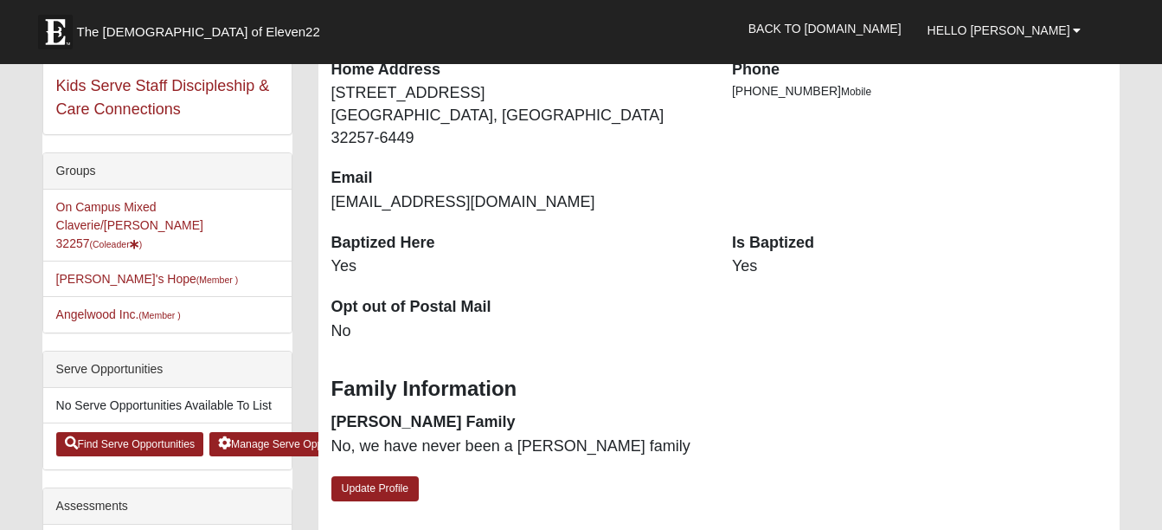
scroll to position [433, 0]
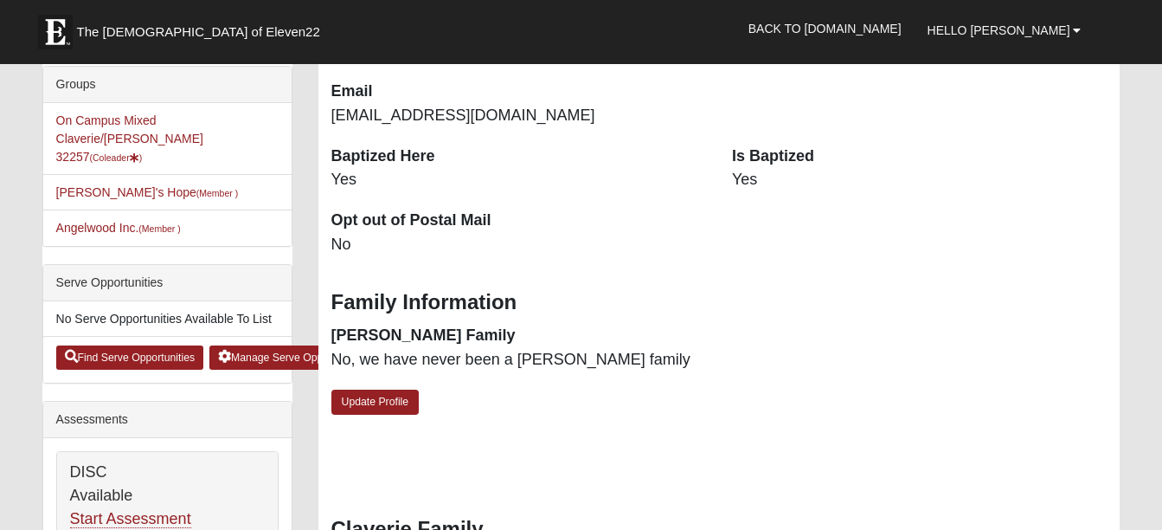
click at [127, 130] on li "On Campus Mixed Claverie/[PERSON_NAME] 32257 (Coleader )" at bounding box center [167, 139] width 248 height 72
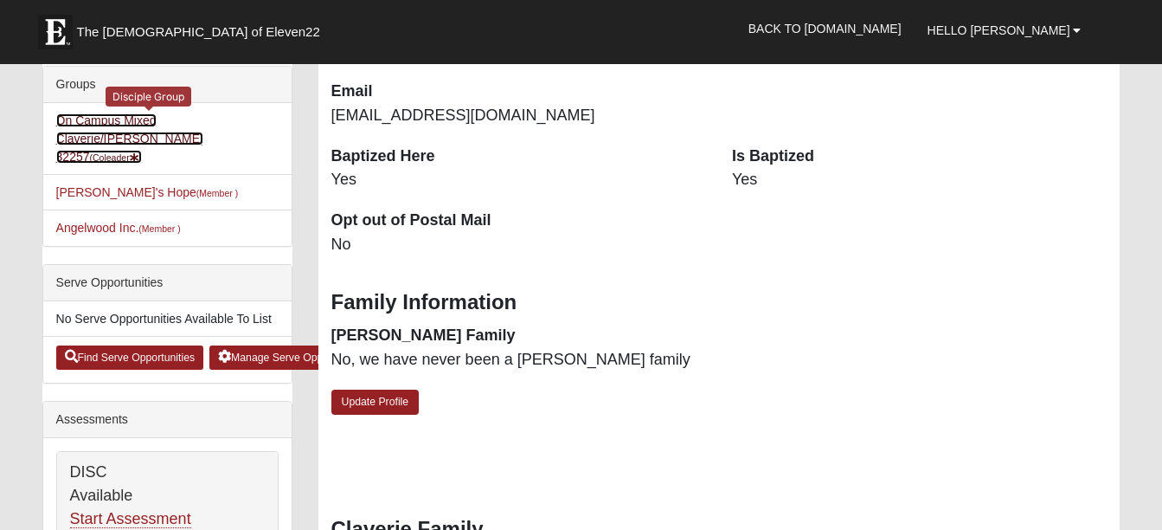
click at [135, 120] on link "On Campus Mixed Claverie/Foster 32257 (Coleader )" at bounding box center [129, 138] width 147 height 50
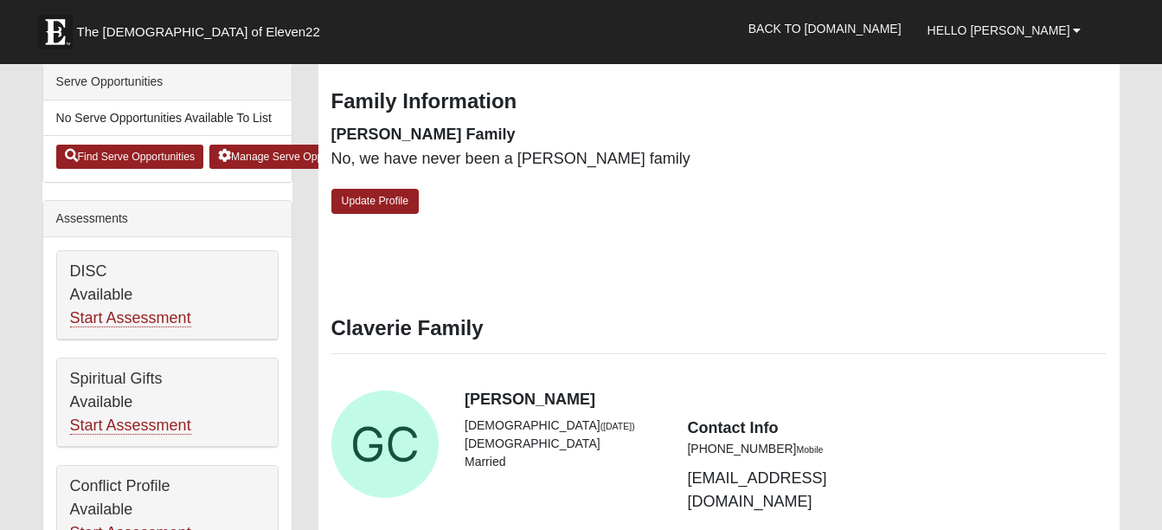
scroll to position [692, 0]
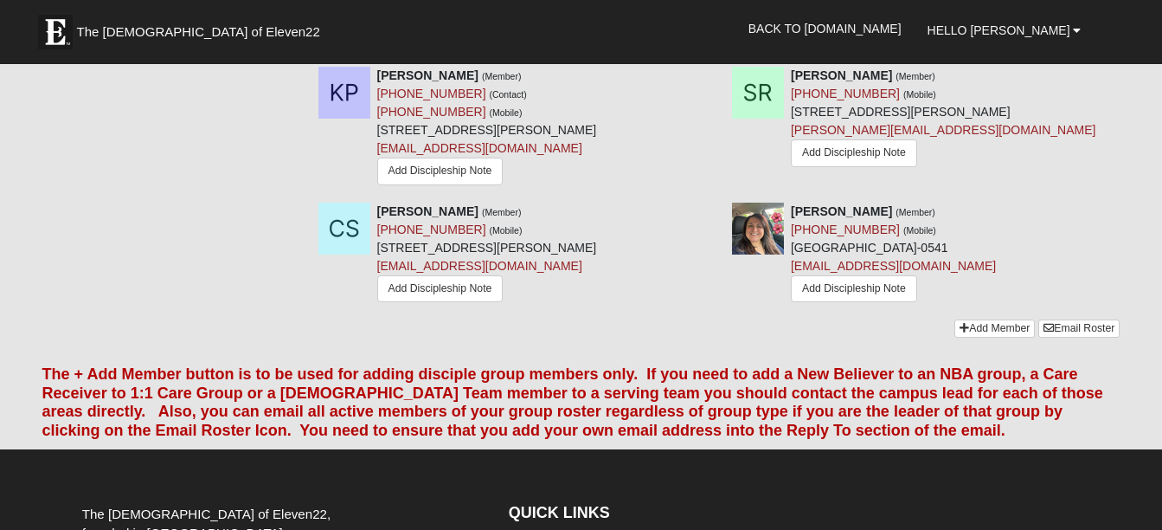
scroll to position [2250, 0]
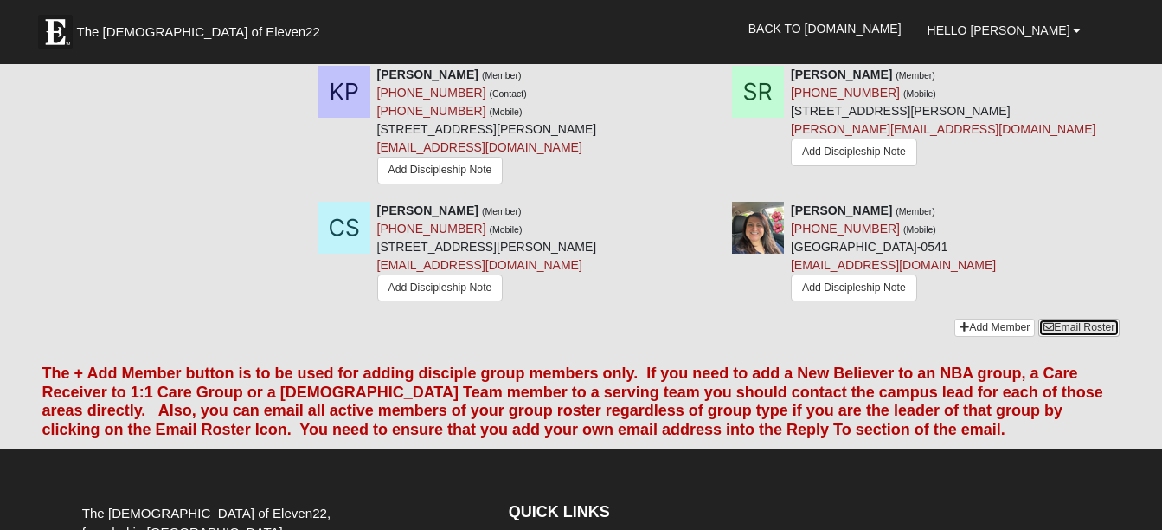
click at [1065, 318] on link "Email Roster" at bounding box center [1079, 327] width 81 height 18
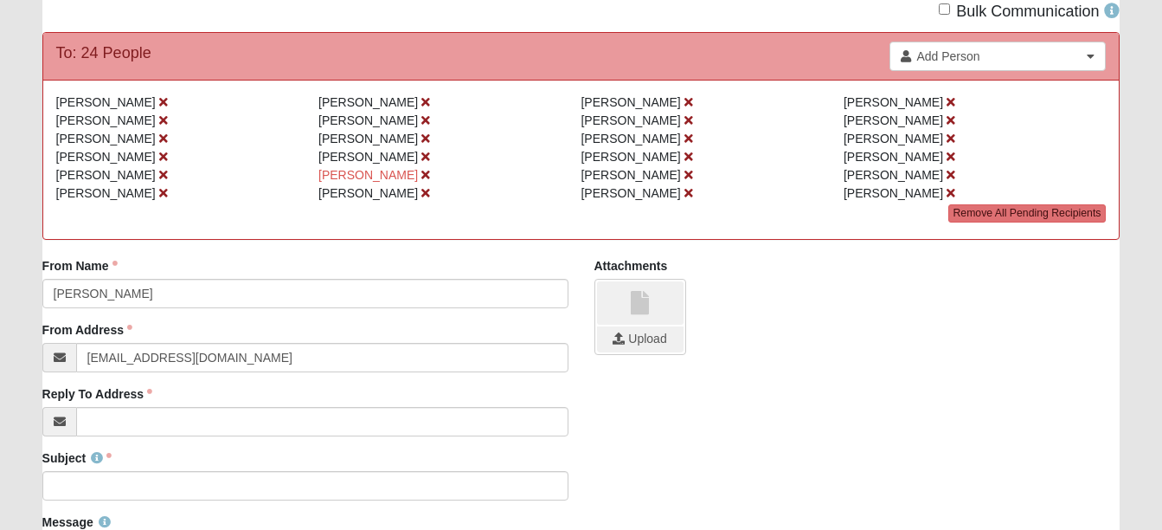
scroll to position [173, 0]
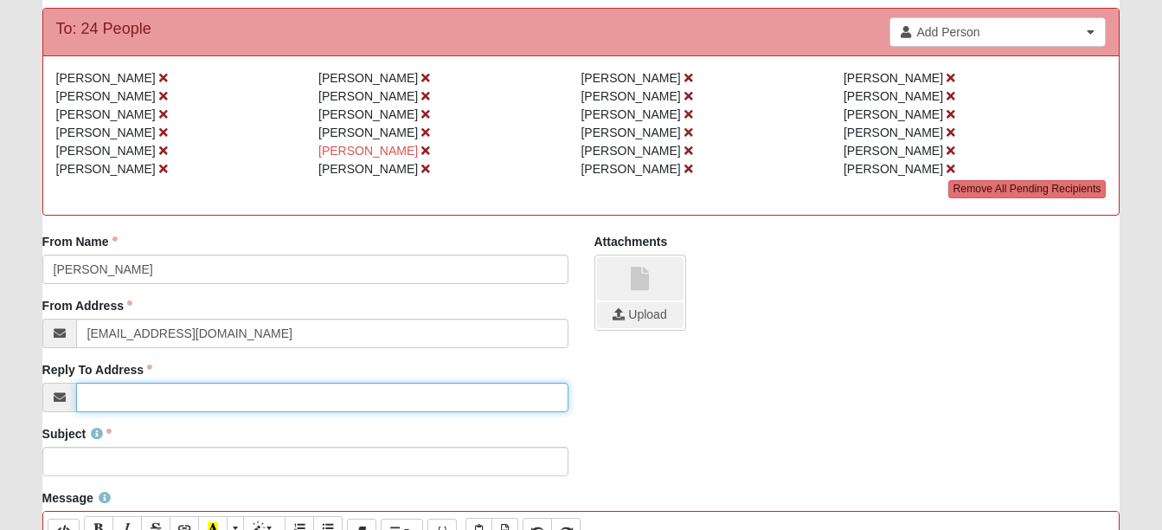
click at [99, 396] on input "Reply To Address" at bounding box center [322, 397] width 492 height 29
type input "[EMAIL_ADDRESS][DOMAIN_NAME]"
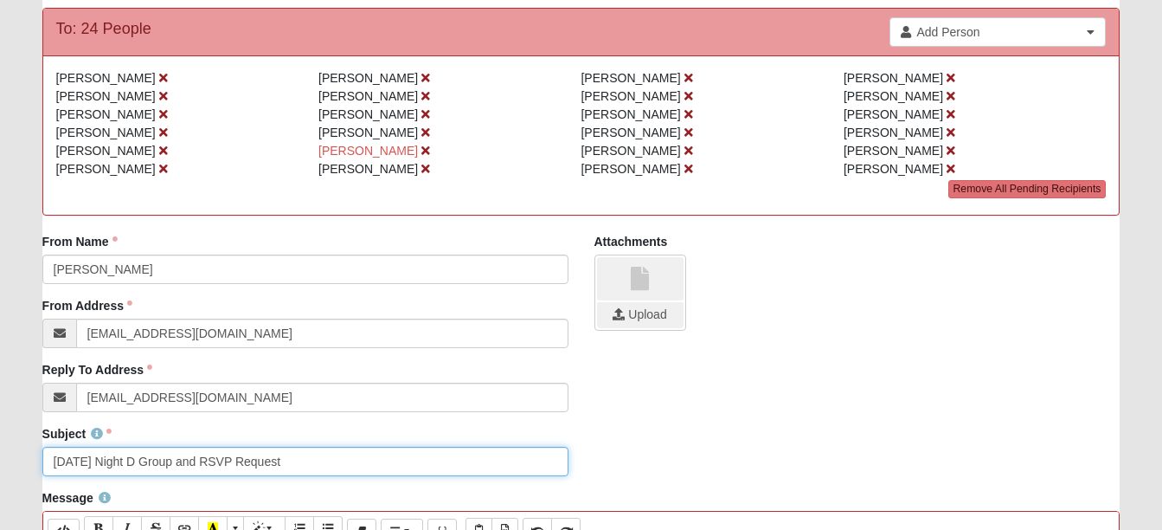
type input "[DATE] Night D Group and RSVP Request"
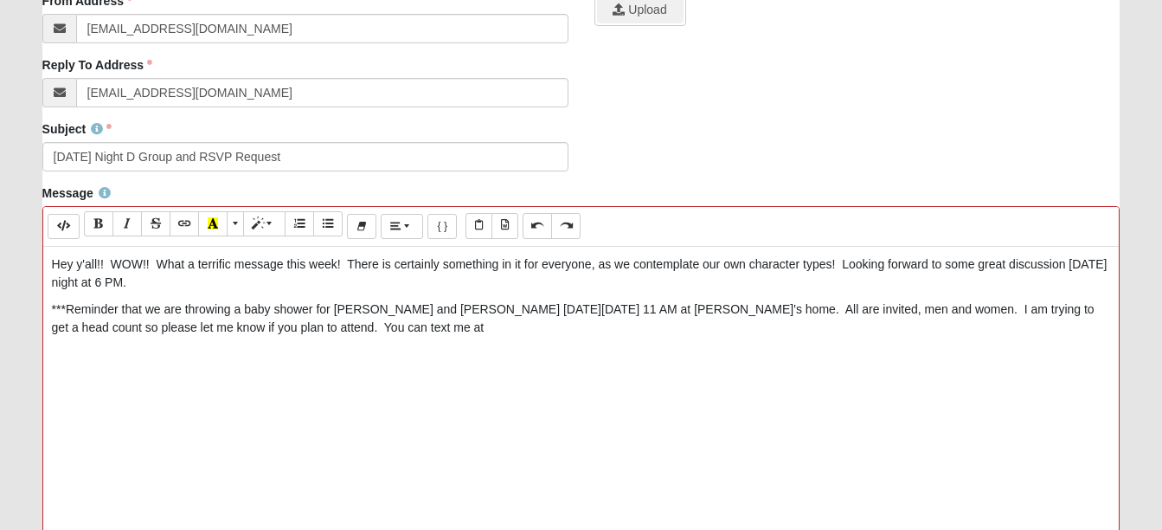
scroll to position [735, 0]
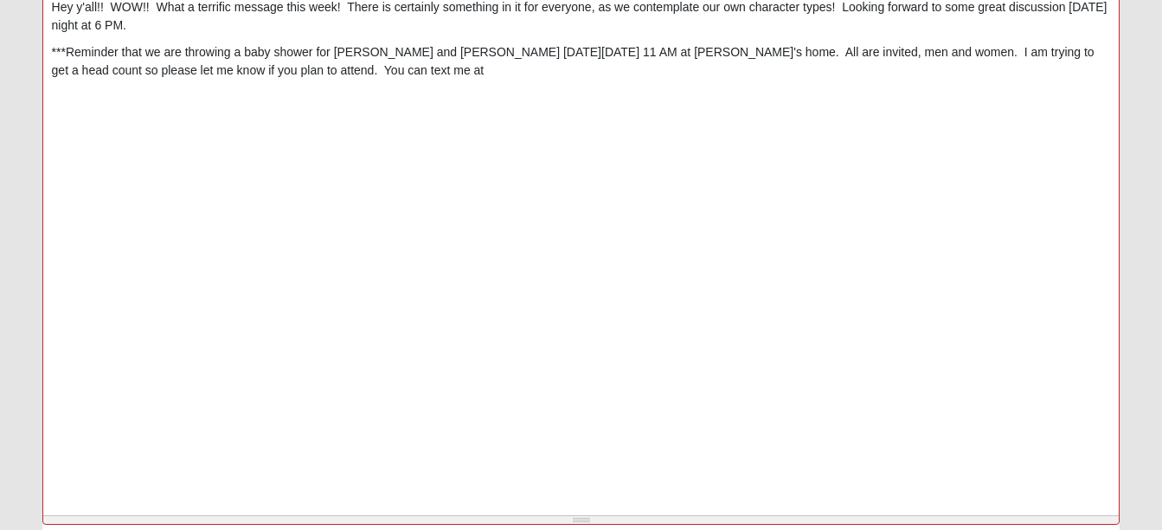
click at [356, 68] on p "***Reminder that we are throwing a baby shower for [PERSON_NAME] and [PERSON_NA…" at bounding box center [581, 61] width 1059 height 36
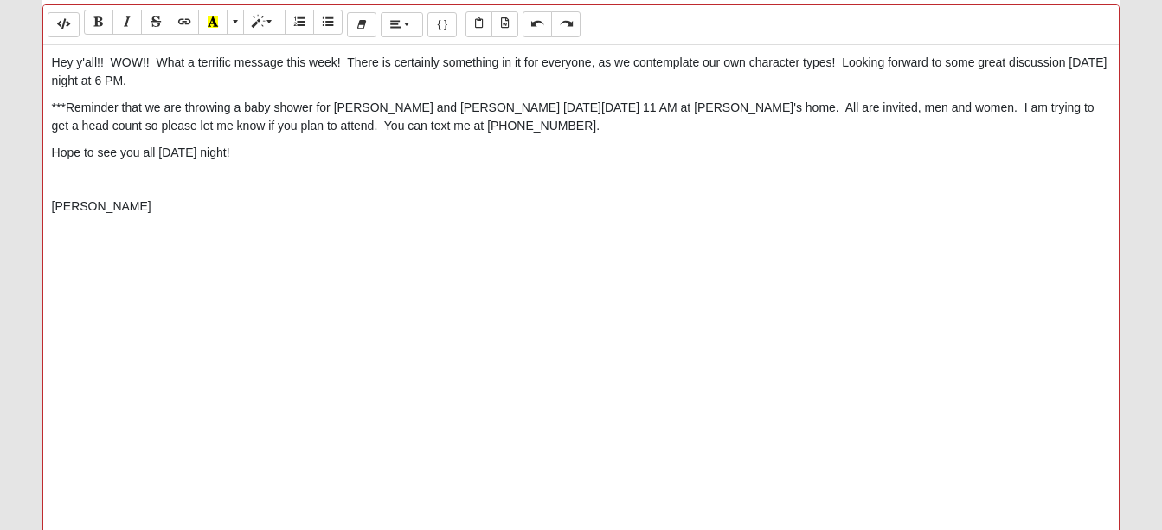
scroll to position [648, 0]
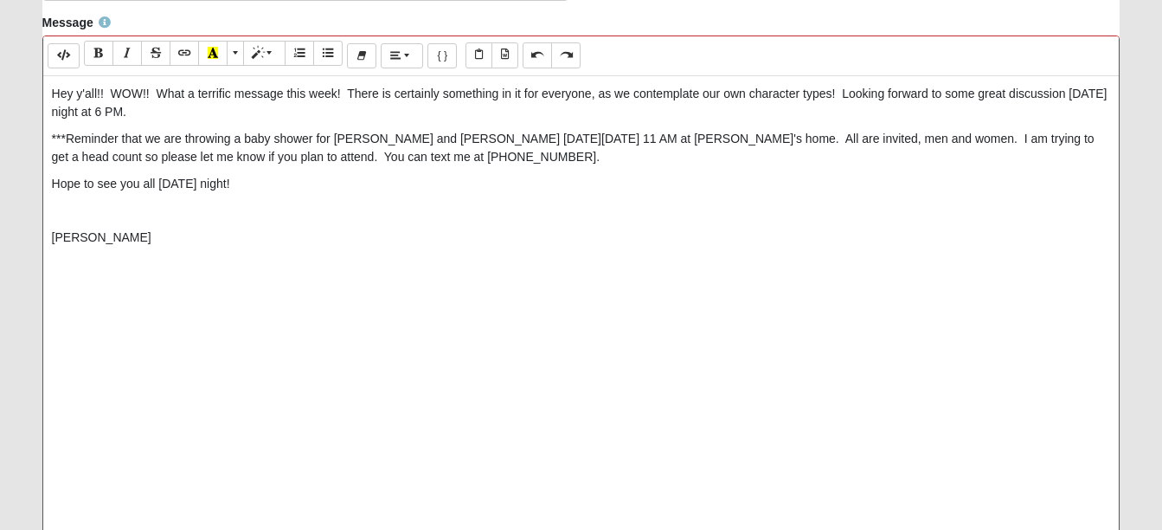
click at [830, 93] on p "Hey y'all!! WOW!! What a terrific message this week! There is certainly somethi…" at bounding box center [581, 103] width 1059 height 36
drag, startPoint x: 48, startPoint y: 92, endPoint x: 144, endPoint y: 235, distance: 172.8
click at [144, 235] on div "Hey y'all!! WOW!! What a terrific message this week! There is certainly somethi…" at bounding box center [581, 335] width 1077 height 519
copy div "Hey y'all!! WOW!! What a terrific message this week! There is certainly somethi…"
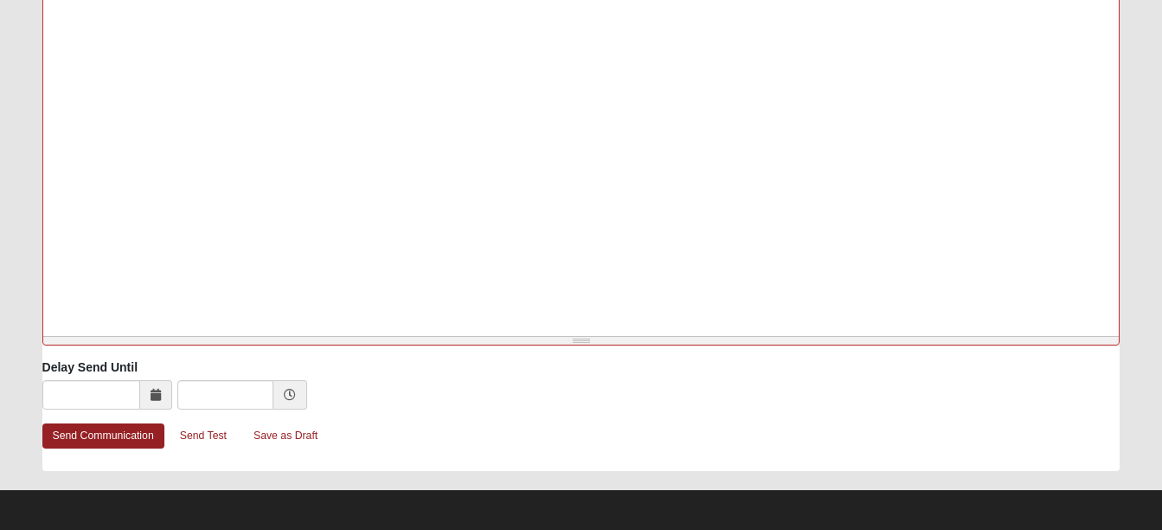
scroll to position [918, 0]
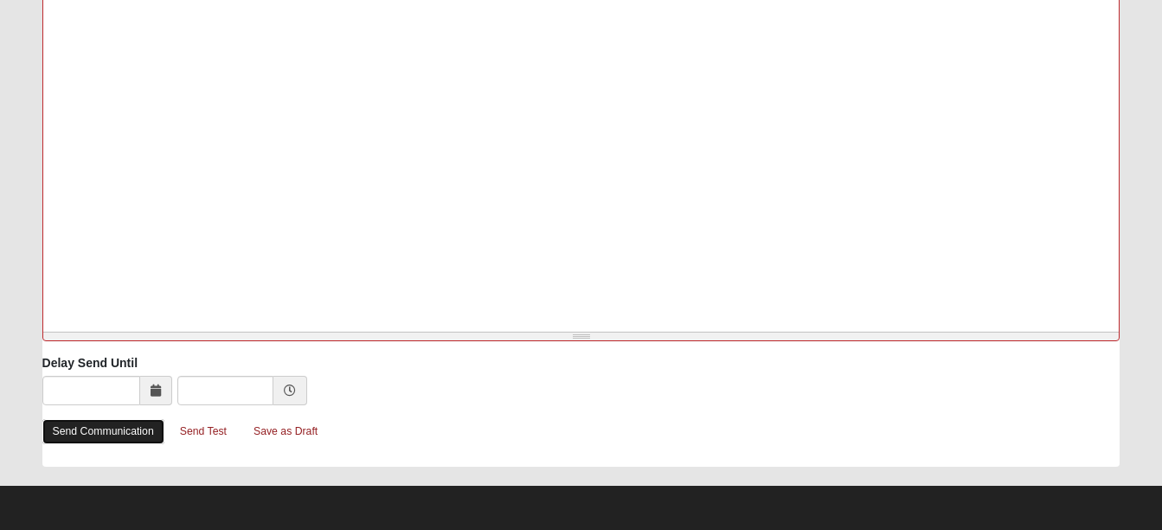
click at [112, 429] on link "Send Communication" at bounding box center [103, 431] width 122 height 25
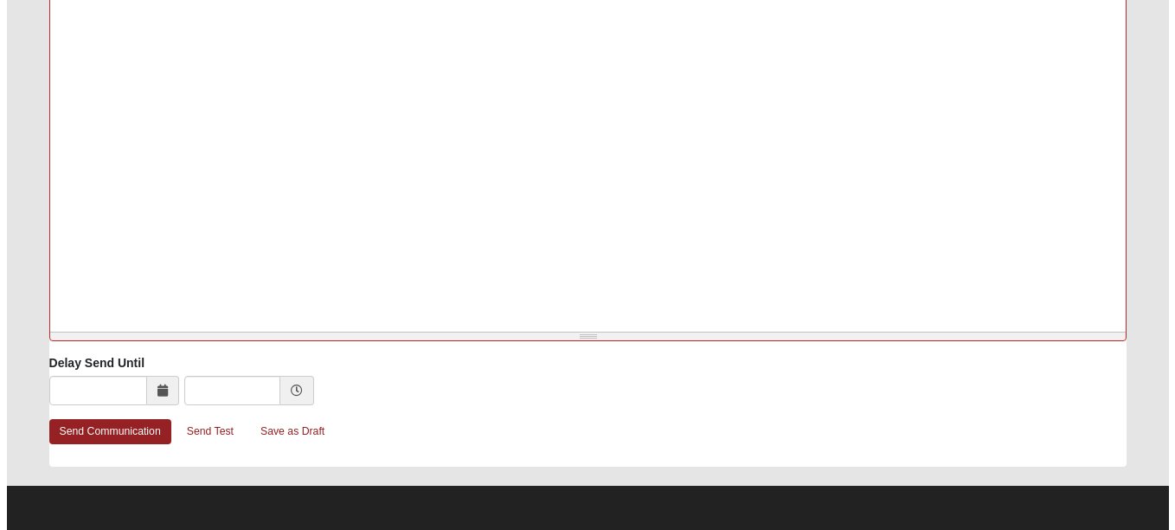
scroll to position [0, 0]
